Goal: Navigation & Orientation: Find specific page/section

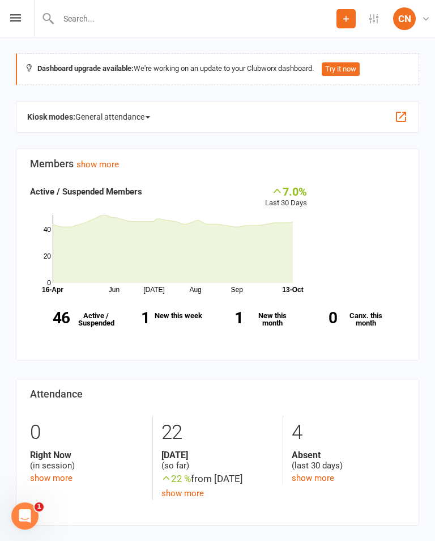
click at [11, 14] on icon at bounding box center [15, 17] width 11 height 7
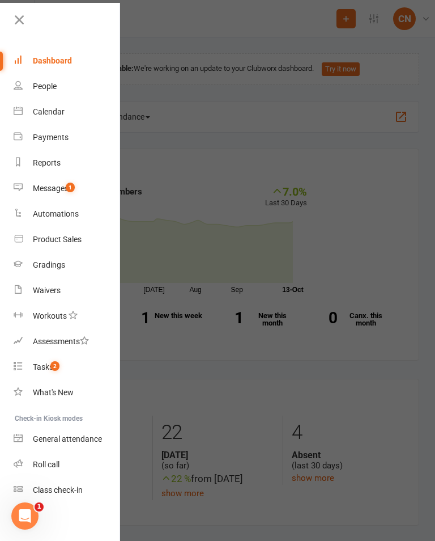
click at [37, 84] on div "People" at bounding box center [45, 86] width 24 height 9
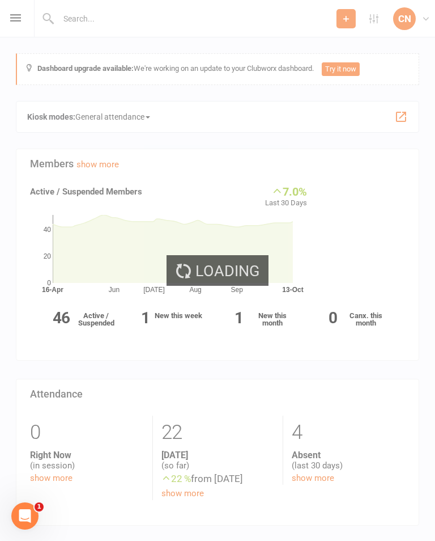
select select "100"
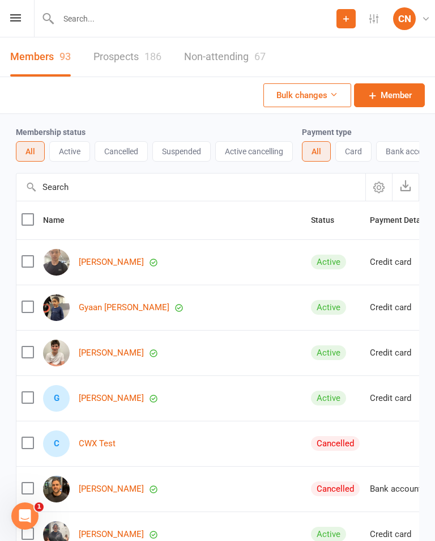
click at [66, 149] on button "Active" at bounding box center [69, 151] width 41 height 20
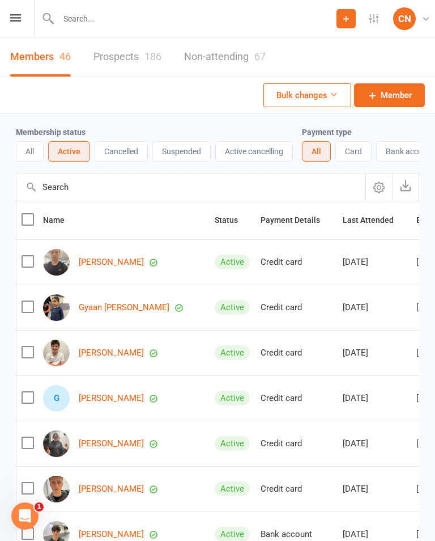
click at [114, 152] on button "Cancelled" at bounding box center [121, 151] width 53 height 20
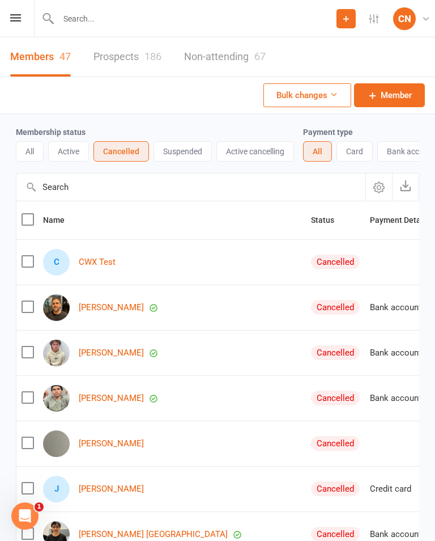
click at [187, 153] on button "Suspended" at bounding box center [183, 151] width 58 height 20
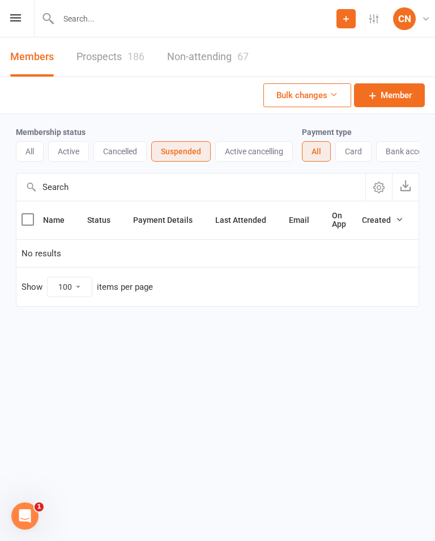
click at [256, 151] on button "Active cancelling" at bounding box center [254, 151] width 78 height 20
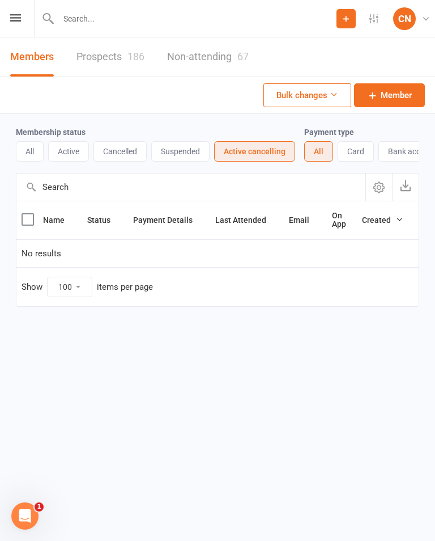
click at [29, 154] on button "All" at bounding box center [30, 151] width 28 height 20
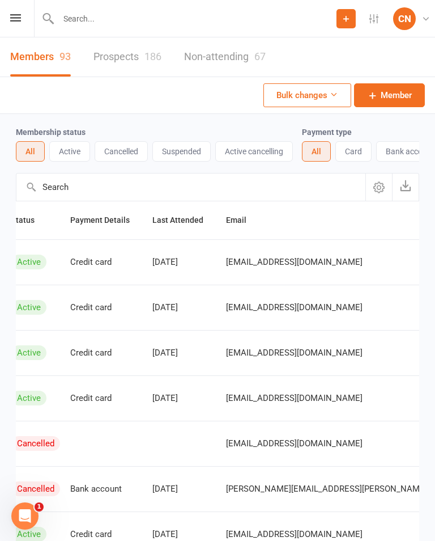
scroll to position [0, 299]
click at [128, 59] on link "Prospects 186" at bounding box center [128, 56] width 68 height 39
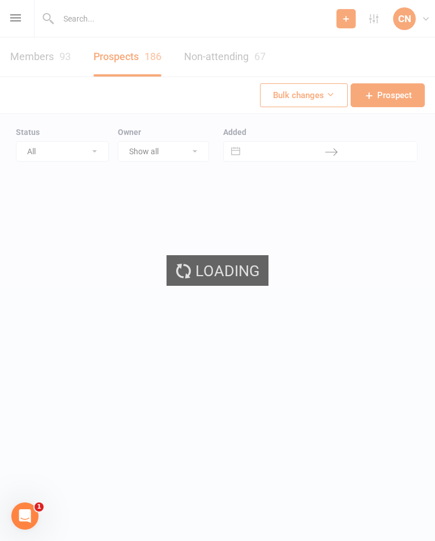
select select "100"
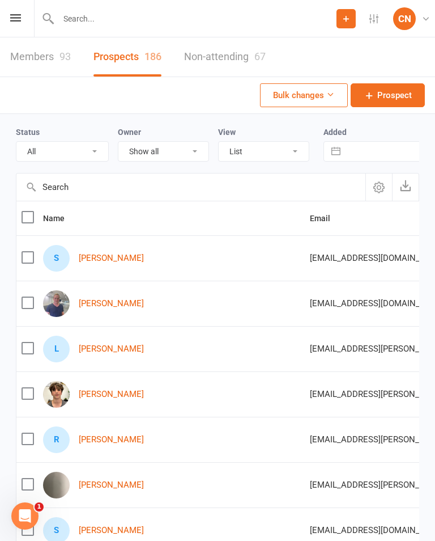
click at [7, 12] on div "Prospect Member Non-attending contact Class / event Appointment Grading event T…" at bounding box center [217, 18] width 435 height 37
click at [15, 9] on div "Prospect Member Non-attending contact Class / event Appointment Grading event T…" at bounding box center [217, 18] width 435 height 37
click at [16, 15] on icon at bounding box center [15, 17] width 11 height 7
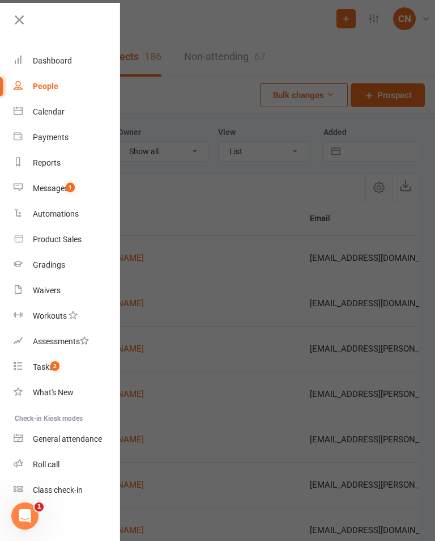
click at [43, 110] on div "Calendar" at bounding box center [49, 111] width 32 height 9
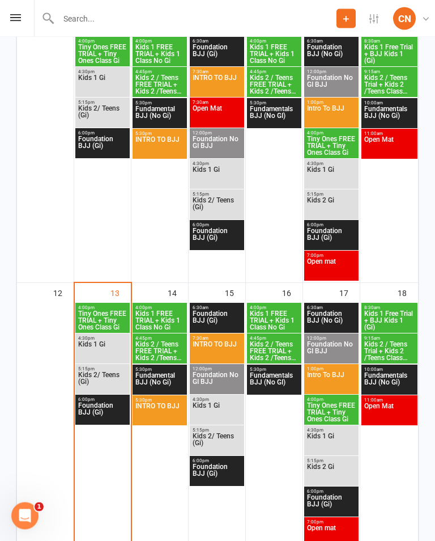
scroll to position [532, 0]
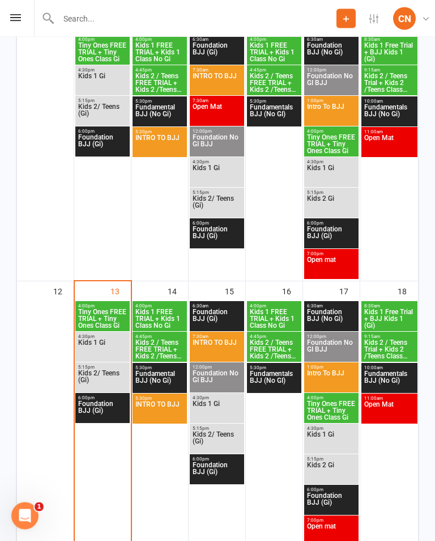
click at [162, 318] on span "Kids 1 FREE TRIAL + Kids 1 Class No Gi" at bounding box center [160, 319] width 50 height 20
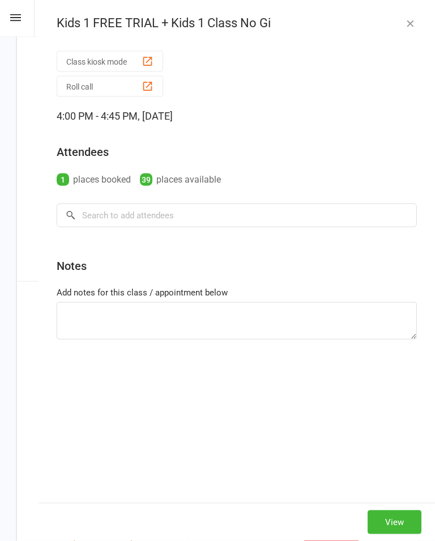
scroll to position [532, 0]
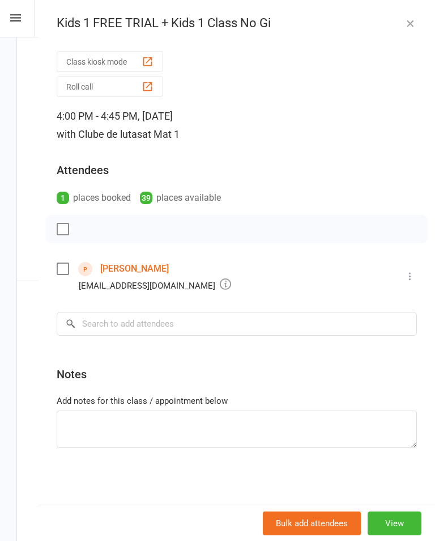
click at [135, 274] on link "[PERSON_NAME]" at bounding box center [134, 269] width 69 height 18
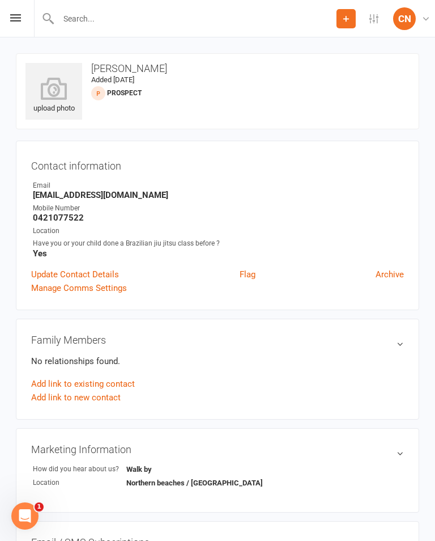
click at [115, 69] on h3 "[PERSON_NAME]" at bounding box center [218, 68] width 384 height 11
click at [118, 80] on time "Added [DATE]" at bounding box center [112, 79] width 43 height 9
click at [104, 73] on h3 "[PERSON_NAME]" at bounding box center [218, 68] width 384 height 11
